Goal: Navigation & Orientation: Find specific page/section

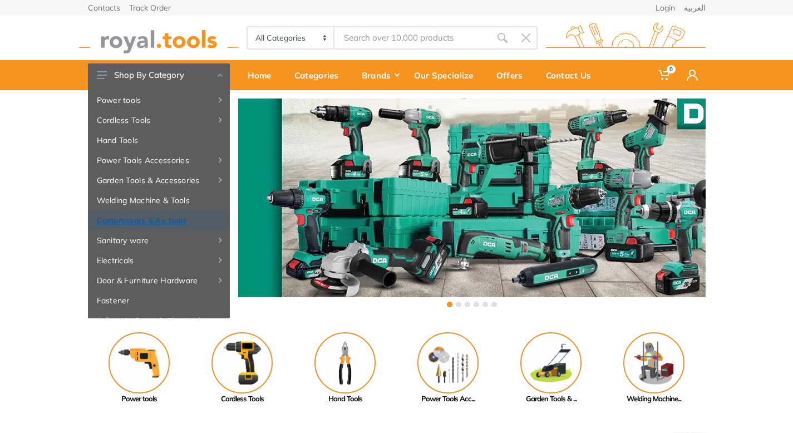
click at [128, 212] on link "Compressors & Air tools" at bounding box center [159, 220] width 142 height 20
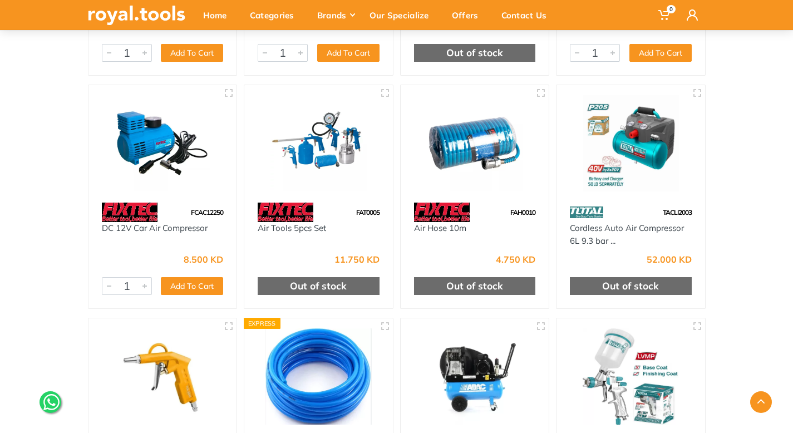
scroll to position [2097, 0]
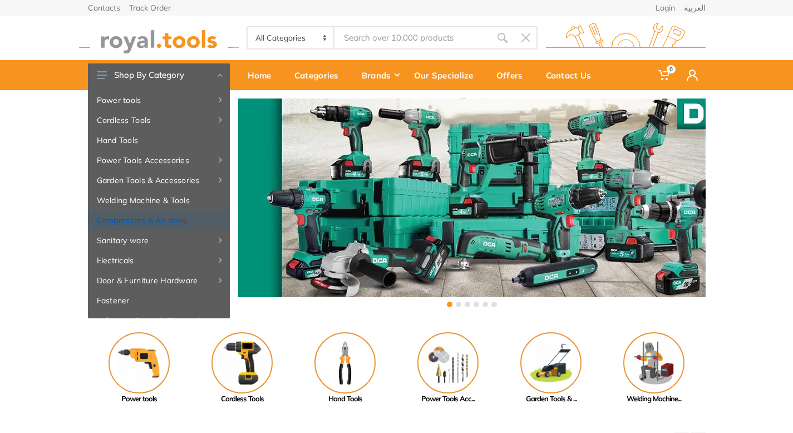
click at [159, 225] on link "Compressors & Air tools" at bounding box center [159, 220] width 142 height 20
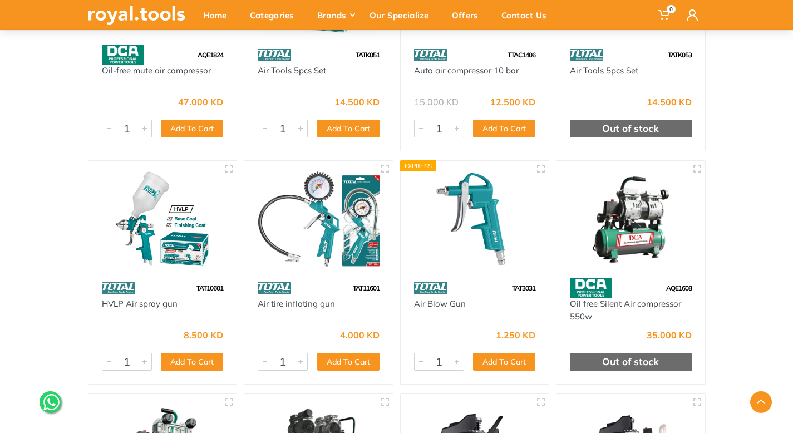
scroll to position [337, 0]
